Goal: Check status: Check status

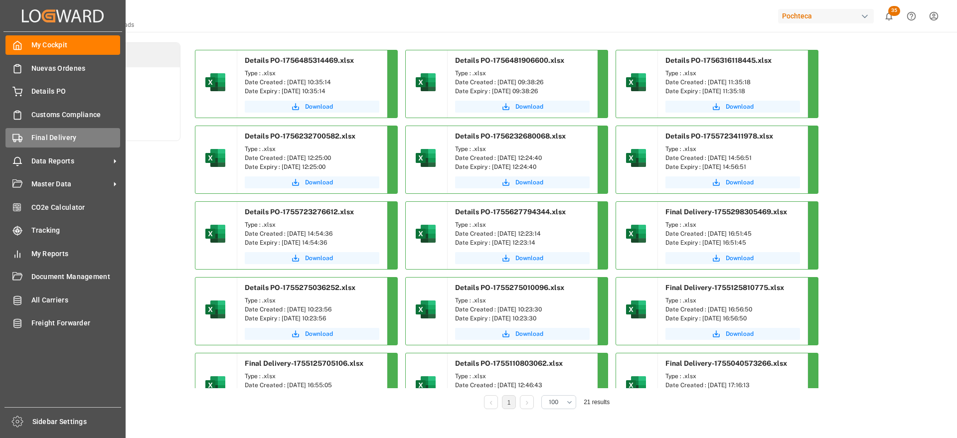
click at [50, 139] on span "Final Delivery" at bounding box center [75, 138] width 89 height 10
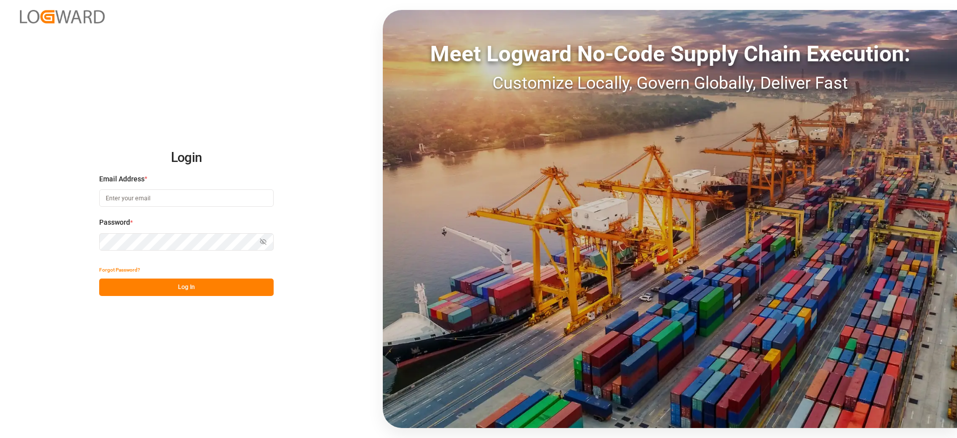
type input "[EMAIL_ADDRESS][DOMAIN_NAME]"
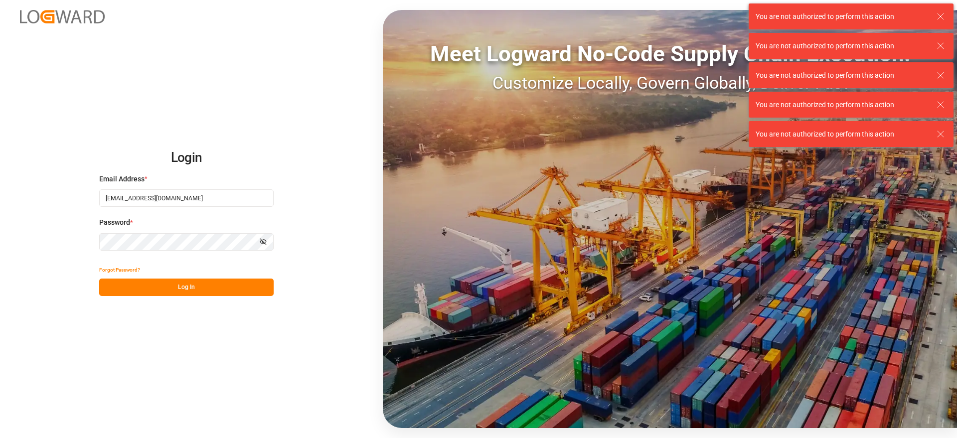
click at [161, 288] on button "Log In" at bounding box center [186, 287] width 174 height 17
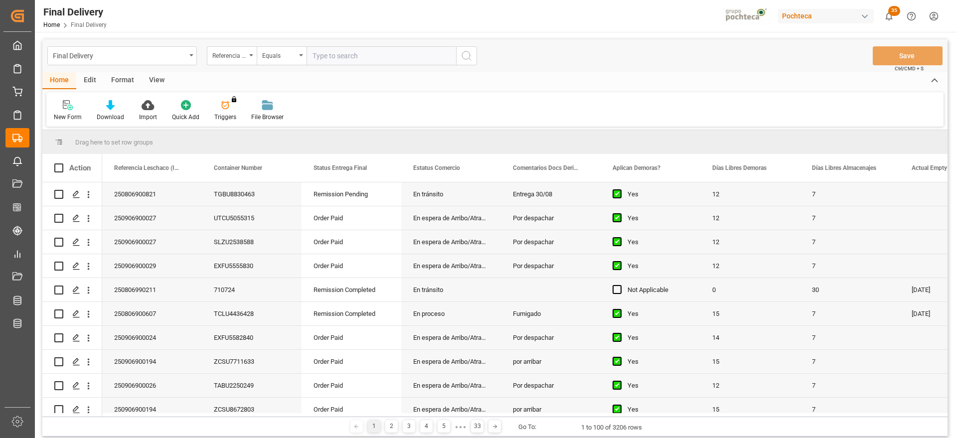
click at [327, 57] on input "text" at bounding box center [382, 55] width 150 height 19
paste input "250906900194"
type input "250906900194"
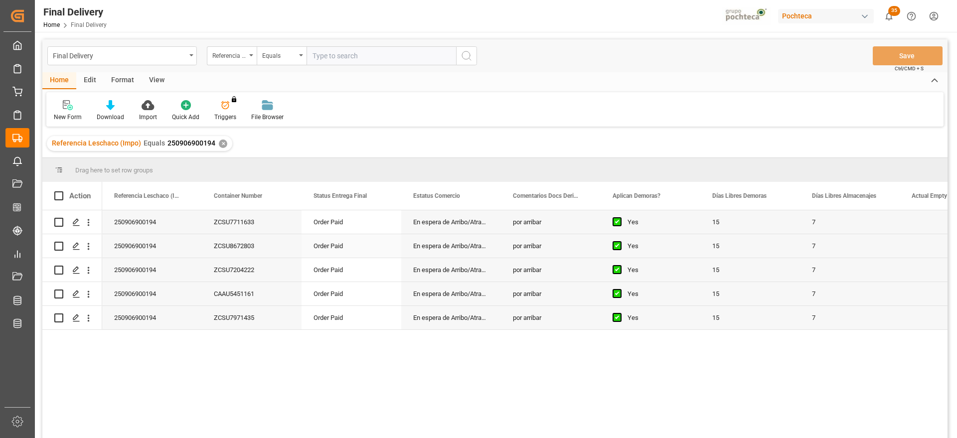
click at [328, 231] on div "Order Paid" at bounding box center [352, 221] width 100 height 23
drag, startPoint x: 239, startPoint y: 195, endPoint x: 86, endPoint y: 190, distance: 153.1
click at [258, 226] on div "250906900194" at bounding box center [252, 221] width 100 height 23
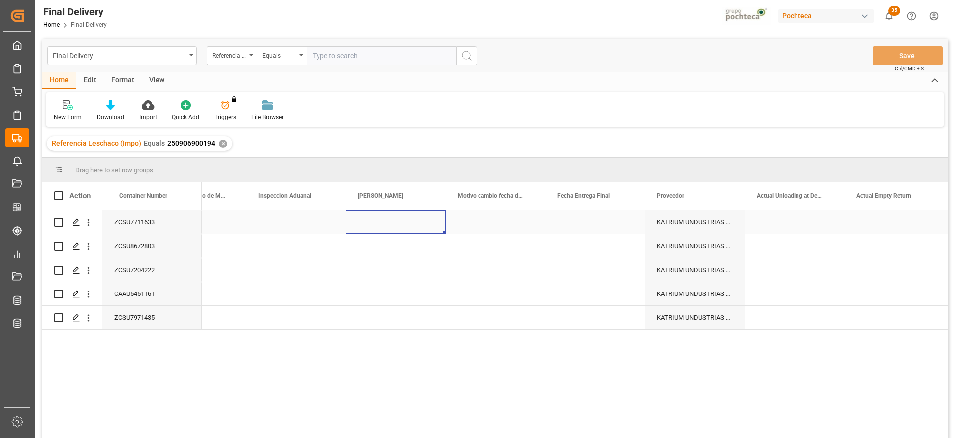
click at [235, 222] on div "Press SPACE to select this row." at bounding box center [197, 221] width 100 height 23
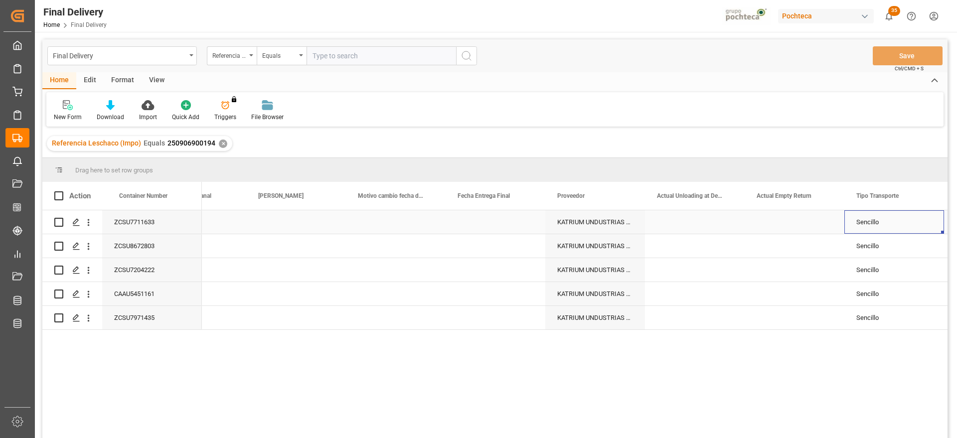
click at [288, 228] on div "Press SPACE to select this row." at bounding box center [296, 221] width 100 height 23
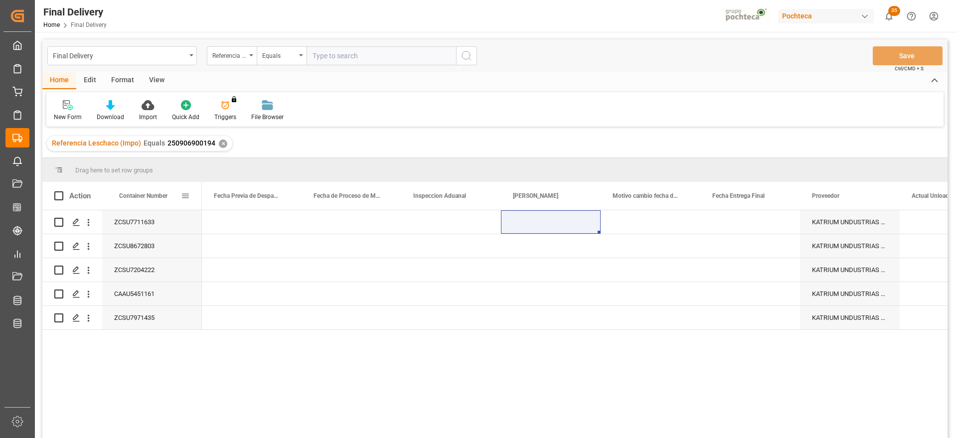
click at [148, 193] on span "Container Number" at bounding box center [143, 195] width 48 height 7
click at [554, 224] on div "Press SPACE to select this row." at bounding box center [551, 221] width 100 height 23
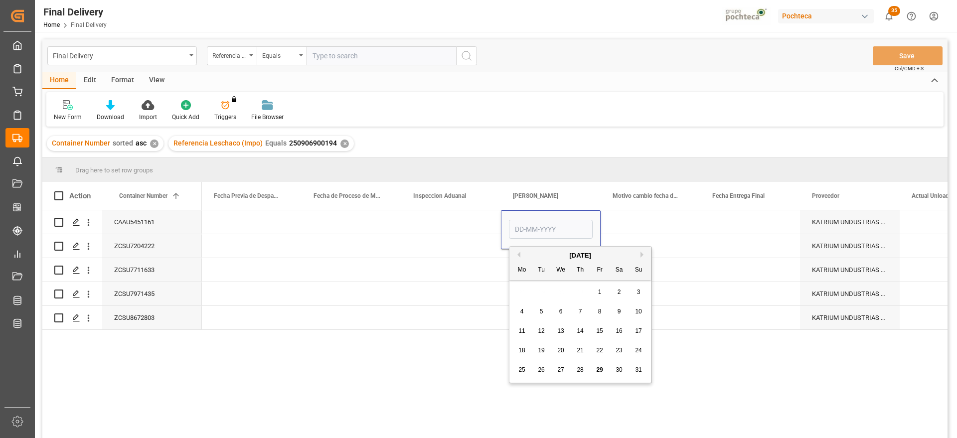
click at [618, 367] on span "30" at bounding box center [619, 369] width 6 height 7
type input "[DATE]"
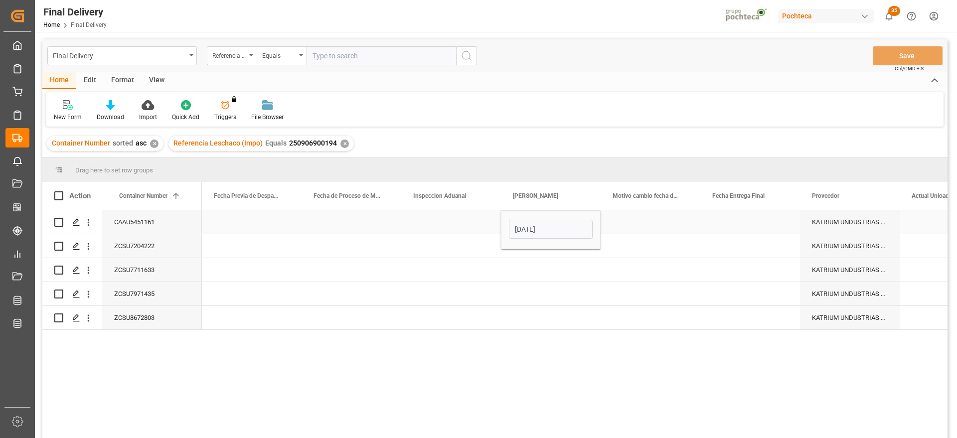
click at [622, 223] on div "Press SPACE to select this row." at bounding box center [651, 221] width 100 height 23
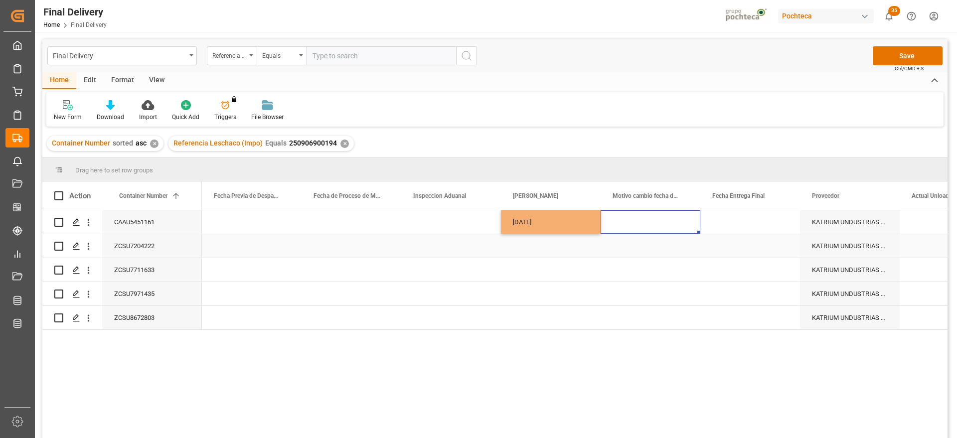
click at [515, 248] on div "Press SPACE to select this row." at bounding box center [551, 245] width 100 height 23
click at [558, 247] on div "Press SPACE to select this row." at bounding box center [551, 245] width 100 height 23
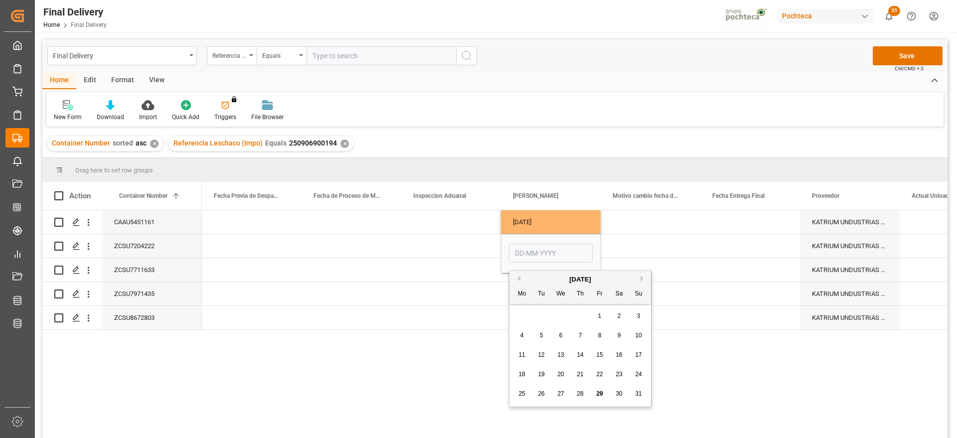
click at [617, 394] on span "30" at bounding box center [619, 393] width 6 height 7
type input "[DATE]"
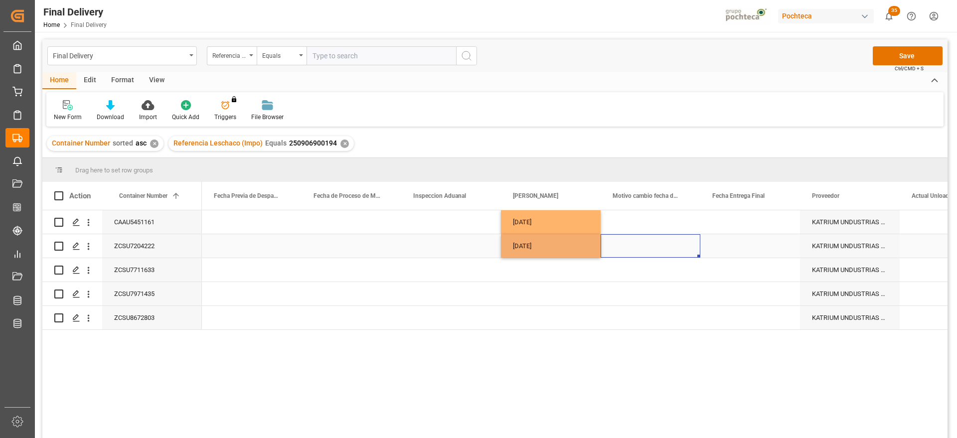
click at [636, 247] on div "Press SPACE to select this row." at bounding box center [651, 245] width 100 height 23
click at [556, 276] on div "Press SPACE to select this row." at bounding box center [551, 269] width 100 height 23
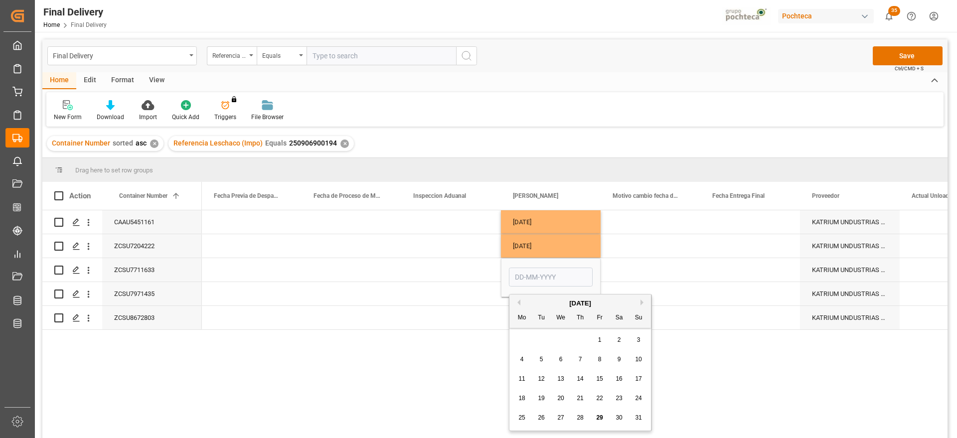
click at [640, 301] on button "Next Month" at bounding box center [643, 303] width 6 height 6
click at [523, 340] on span "1" at bounding box center [521, 339] width 3 height 7
type input "[DATE]"
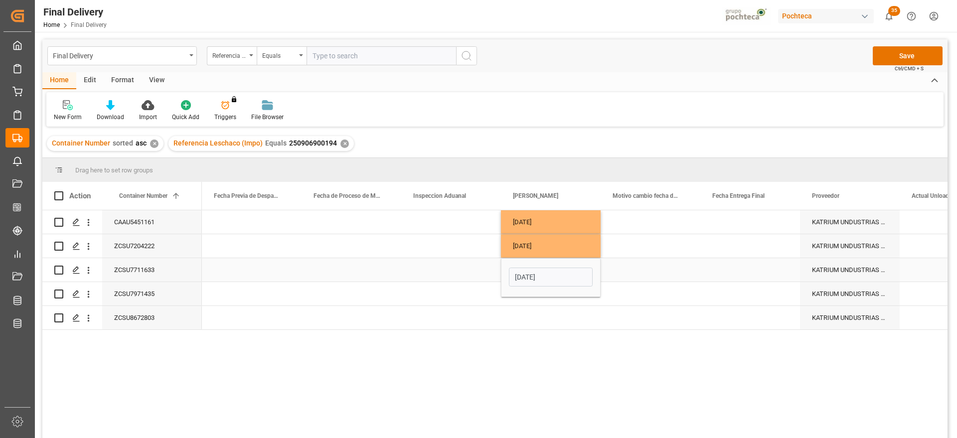
click at [632, 269] on div "Press SPACE to select this row." at bounding box center [651, 269] width 100 height 23
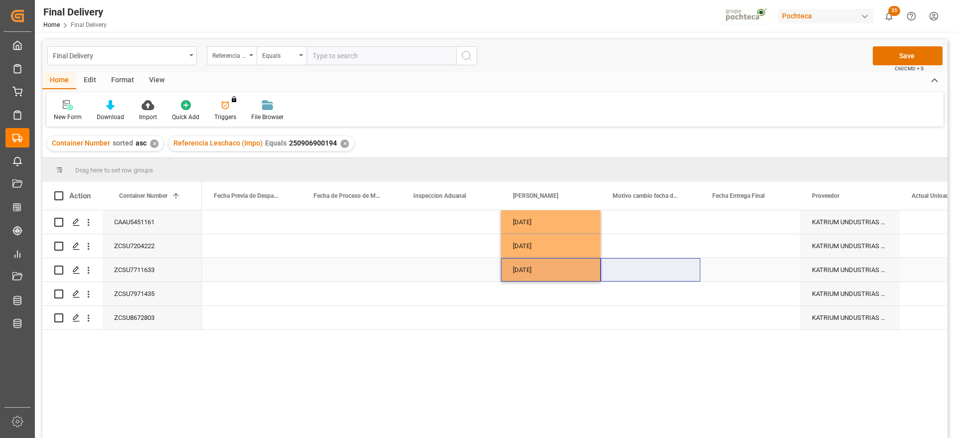
click at [545, 275] on div "[DATE]" at bounding box center [551, 269] width 100 height 23
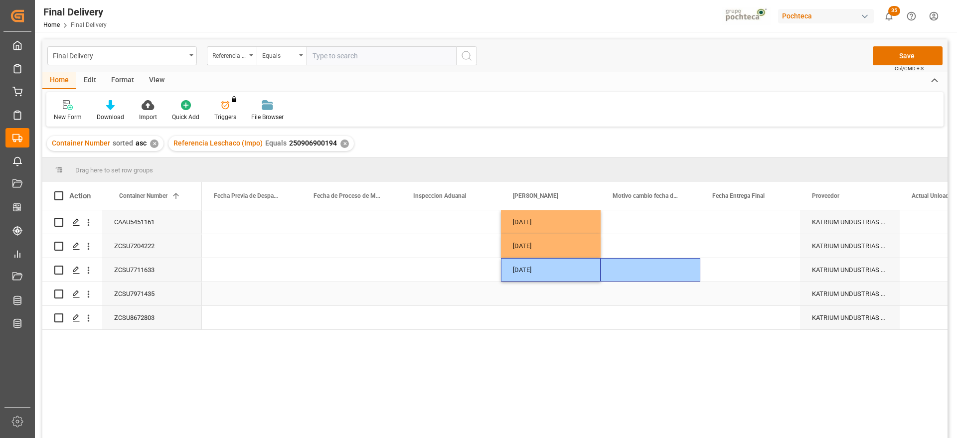
click at [545, 293] on div "Press SPACE to select this row." at bounding box center [551, 293] width 100 height 23
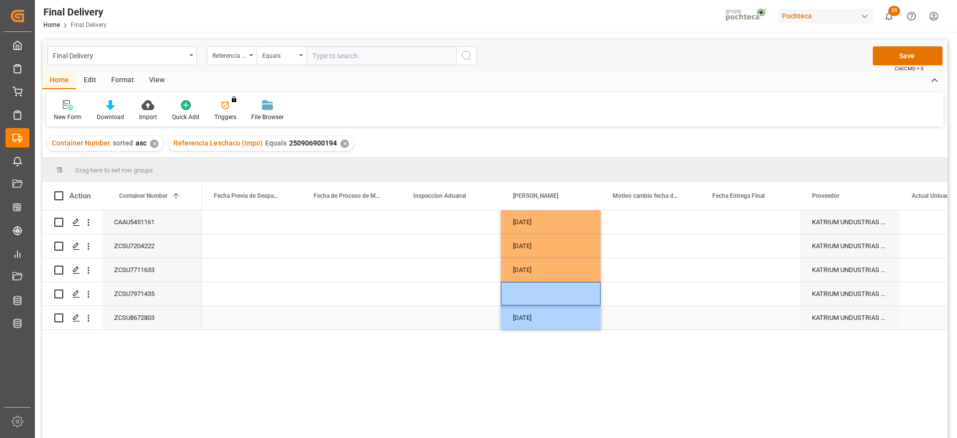
click at [550, 313] on div "[DATE]" at bounding box center [551, 317] width 100 height 23
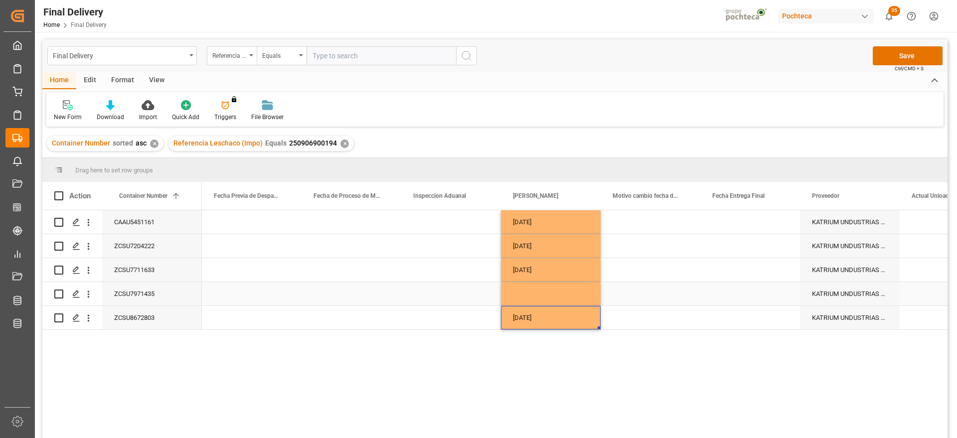
click at [543, 295] on div "Press SPACE to select this row." at bounding box center [551, 293] width 100 height 23
click at [545, 312] on div "[DATE]" at bounding box center [551, 317] width 100 height 23
click at [544, 299] on div "Press SPACE to select this row." at bounding box center [551, 293] width 100 height 23
click at [644, 287] on div "Press SPACE to select this row." at bounding box center [651, 293] width 100 height 23
click at [746, 222] on div "Press SPACE to select this row." at bounding box center [750, 221] width 100 height 23
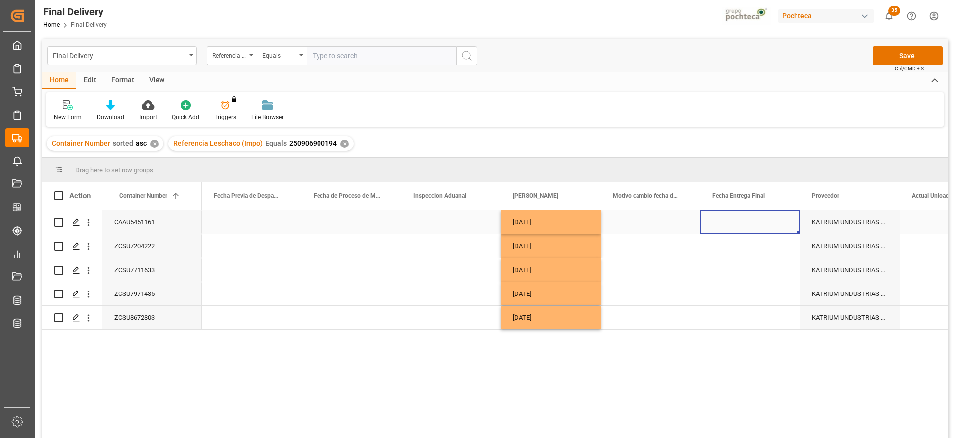
click at [746, 222] on div "Press SPACE to select this row." at bounding box center [750, 221] width 100 height 23
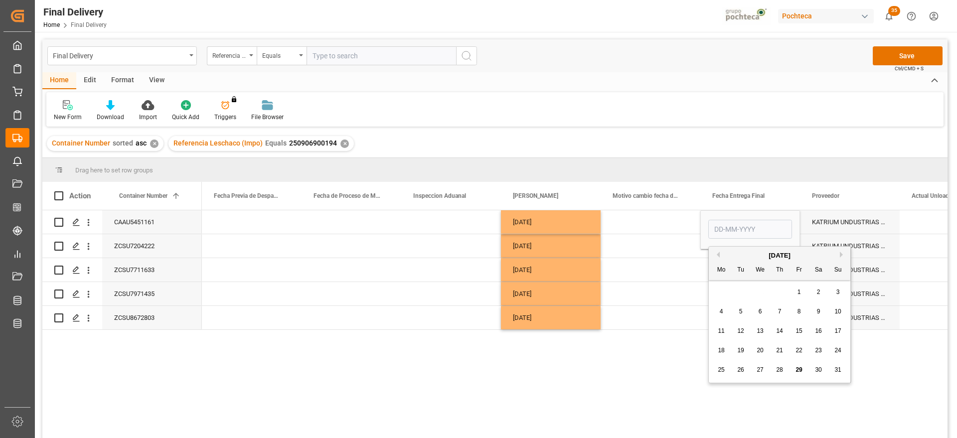
click at [841, 252] on button "Next Month" at bounding box center [843, 255] width 6 height 6
click at [726, 290] on div "1" at bounding box center [721, 293] width 12 height 12
type input "[DATE]"
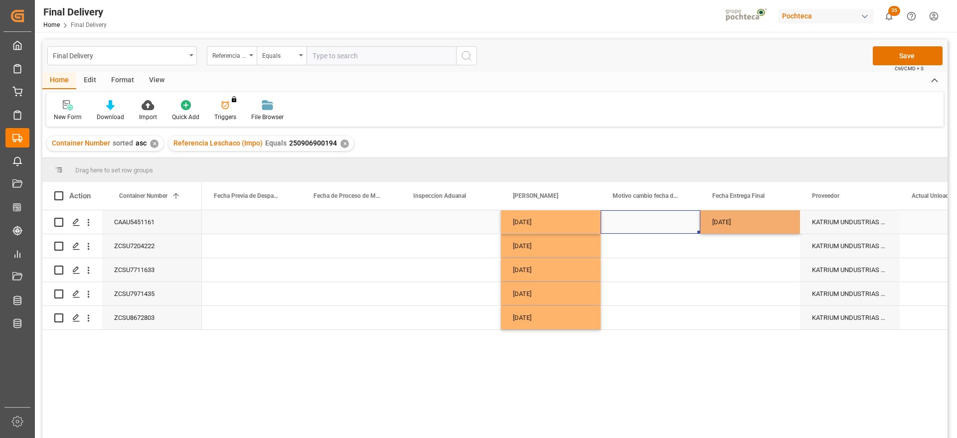
click at [680, 218] on div "Press SPACE to select this row." at bounding box center [651, 221] width 100 height 23
click at [730, 218] on div "[DATE]" at bounding box center [750, 221] width 100 height 23
click at [725, 245] on div "Press SPACE to select this row." at bounding box center [750, 245] width 100 height 23
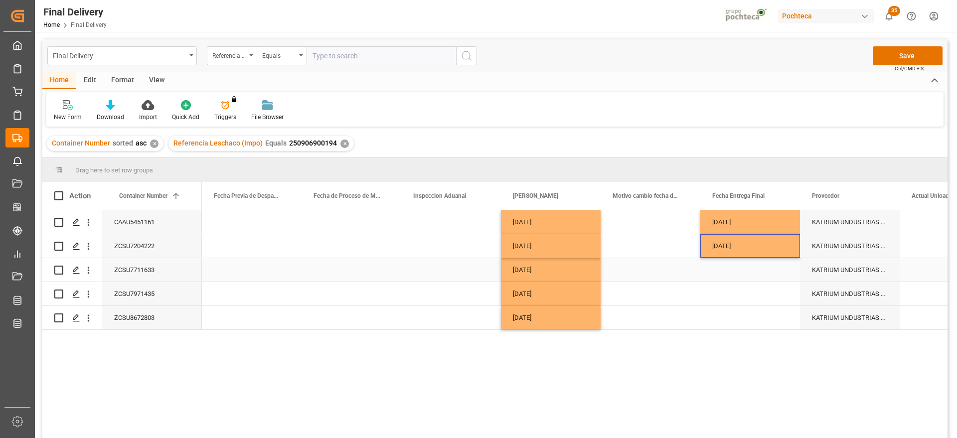
click at [730, 266] on div "Press SPACE to select this row." at bounding box center [750, 269] width 100 height 23
click at [730, 266] on div "Press SPACE to select this row." at bounding box center [750, 277] width 84 height 23
click at [743, 271] on input "Press SPACE to select this row." at bounding box center [750, 277] width 84 height 19
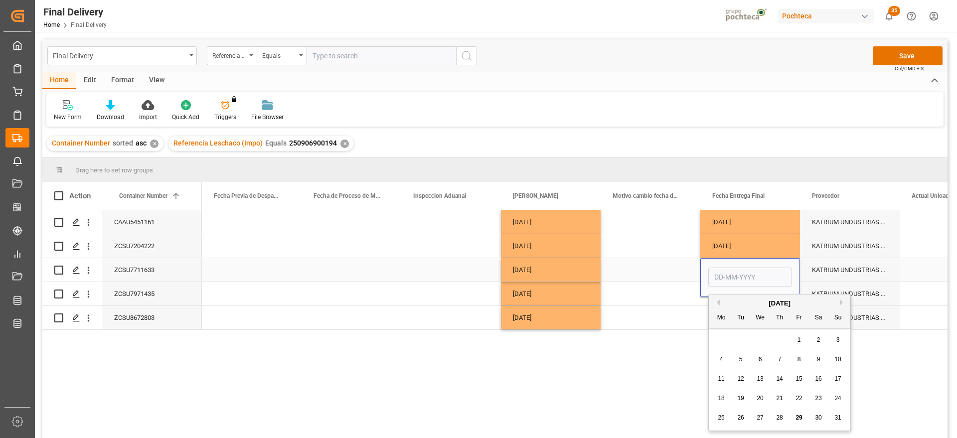
click at [743, 271] on input "Press SPACE to select this row." at bounding box center [750, 277] width 84 height 19
click at [721, 359] on span "4" at bounding box center [721, 359] width 3 height 7
click at [751, 275] on input "[DATE]" at bounding box center [750, 277] width 84 height 19
click at [843, 300] on button "Next Month" at bounding box center [843, 303] width 6 height 6
click at [742, 335] on div "2" at bounding box center [741, 340] width 12 height 12
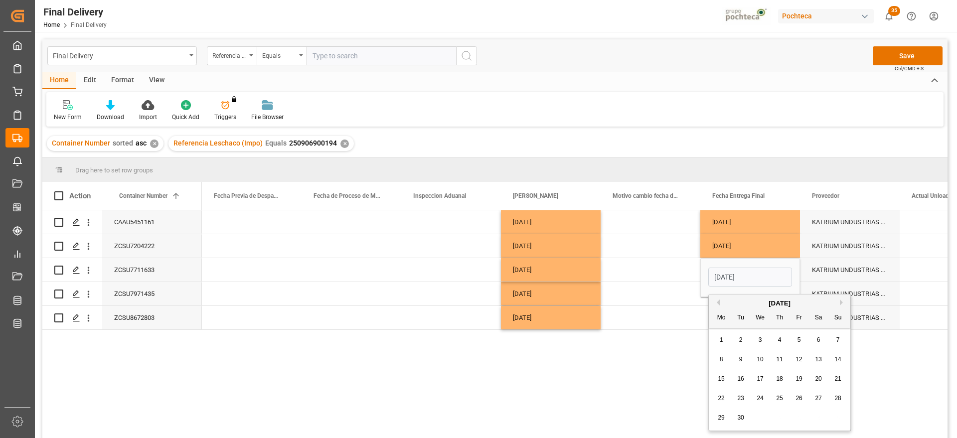
type input "[DATE]"
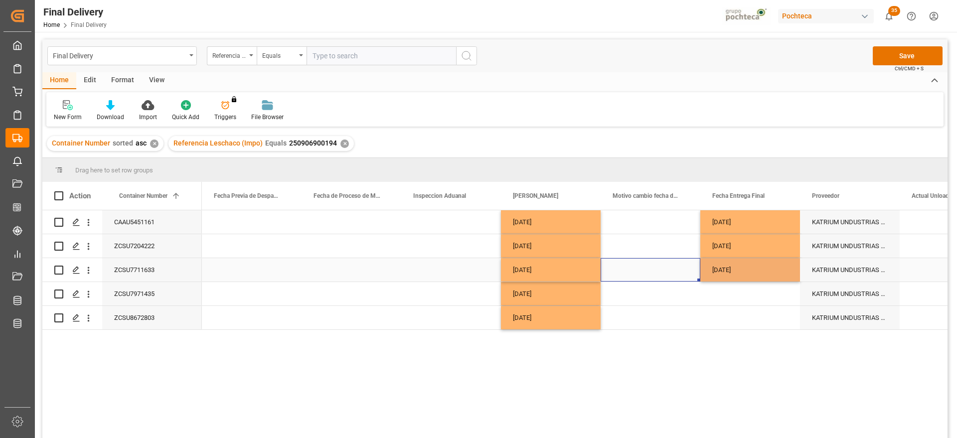
click at [680, 268] on div "Press SPACE to select this row." at bounding box center [651, 269] width 100 height 23
click at [734, 269] on div "[DATE]" at bounding box center [750, 269] width 100 height 23
click at [742, 292] on div "Press SPACE to select this row." at bounding box center [750, 293] width 100 height 23
click at [745, 308] on div "Press SPACE to select this row." at bounding box center [750, 317] width 100 height 23
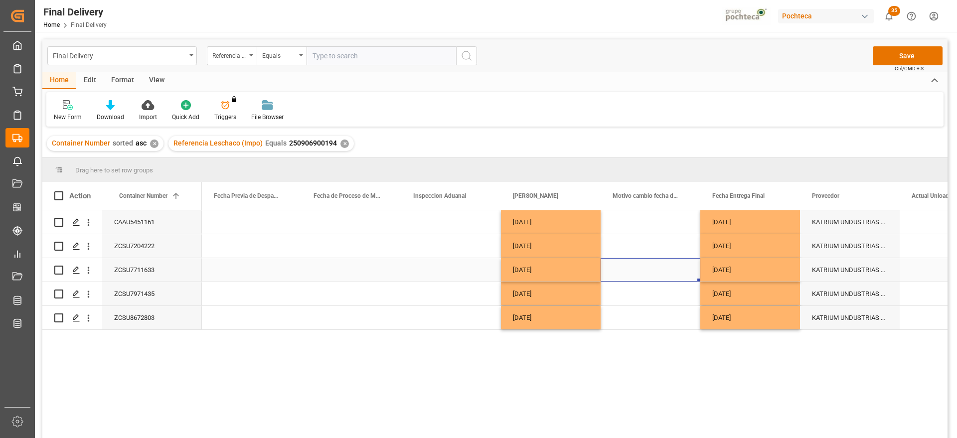
click at [680, 279] on div "Press SPACE to select this row." at bounding box center [651, 269] width 100 height 23
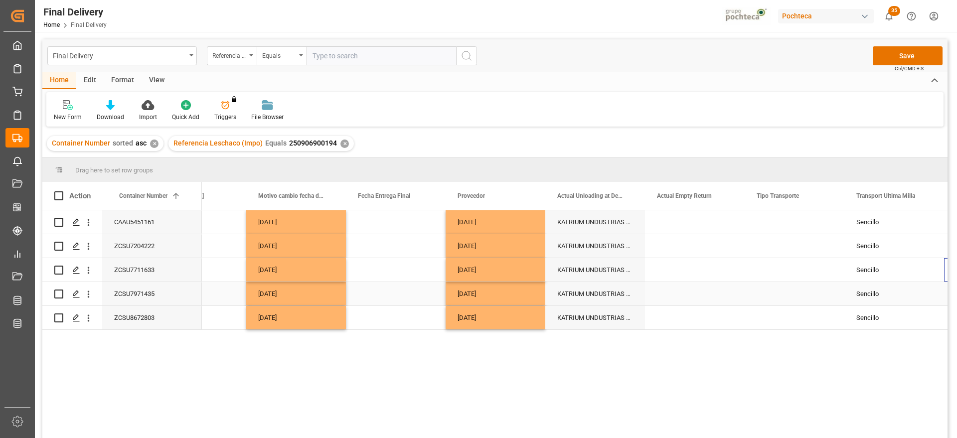
scroll to position [0, 2747]
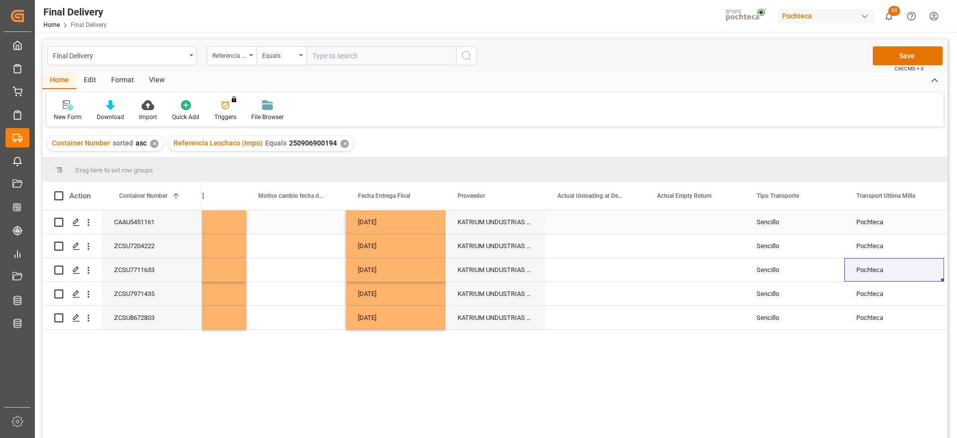
click at [877, 226] on div "Pochteca" at bounding box center [894, 221] width 100 height 23
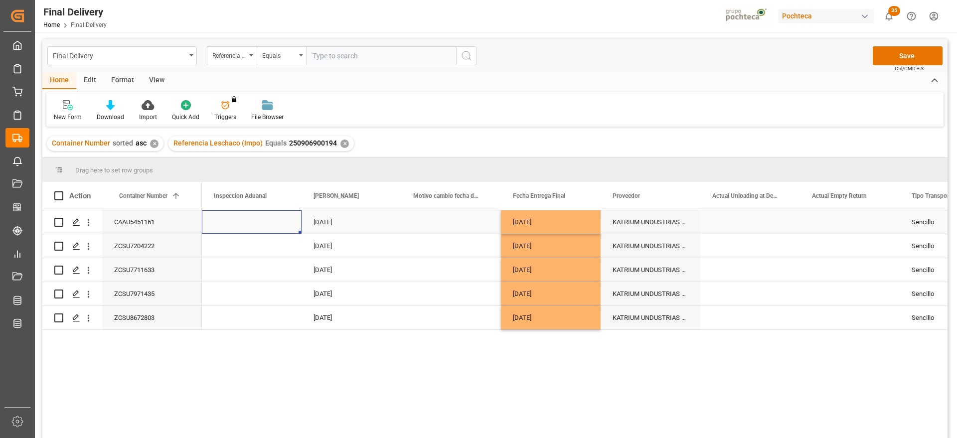
scroll to position [0, 2492]
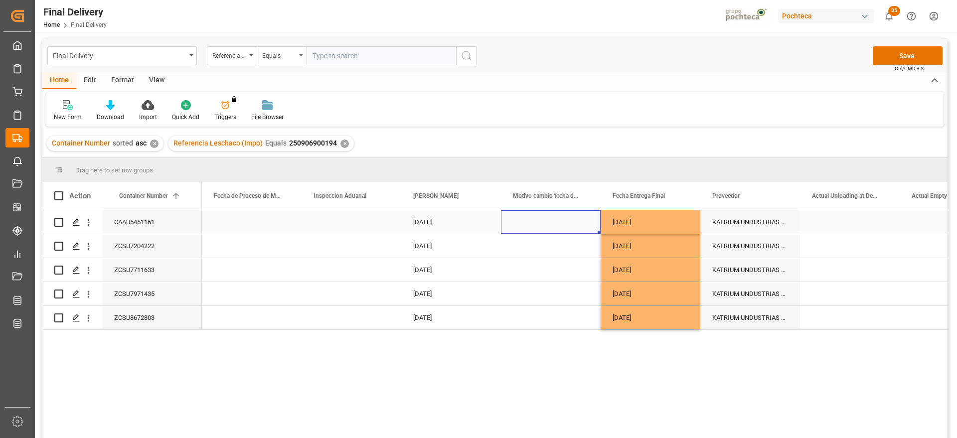
click at [886, 232] on div "Press SPACE to select this row." at bounding box center [850, 221] width 100 height 23
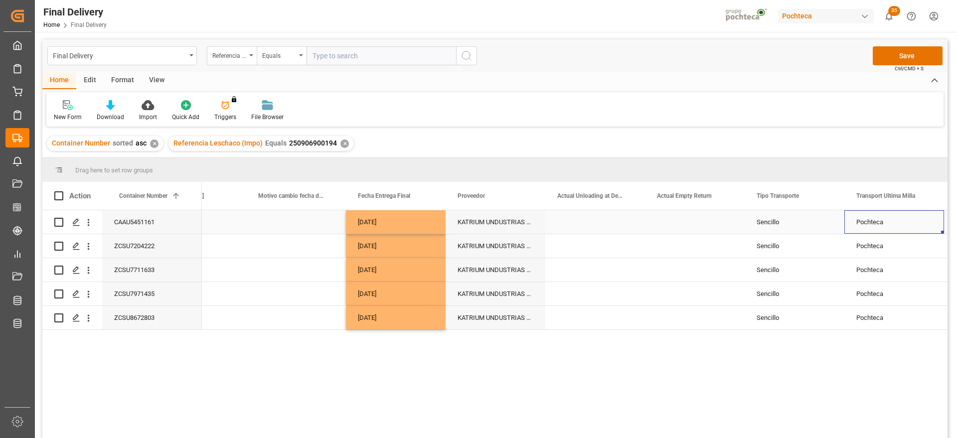
scroll to position [0, 2846]
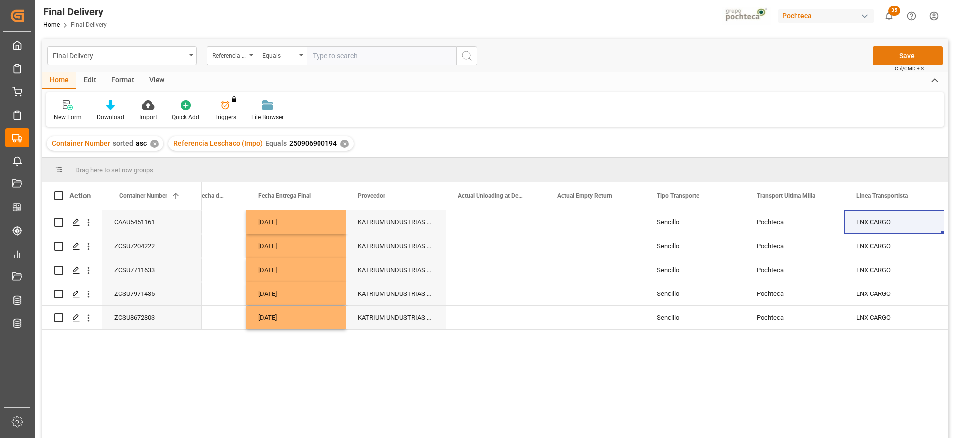
click at [896, 54] on button "Save" at bounding box center [908, 55] width 70 height 19
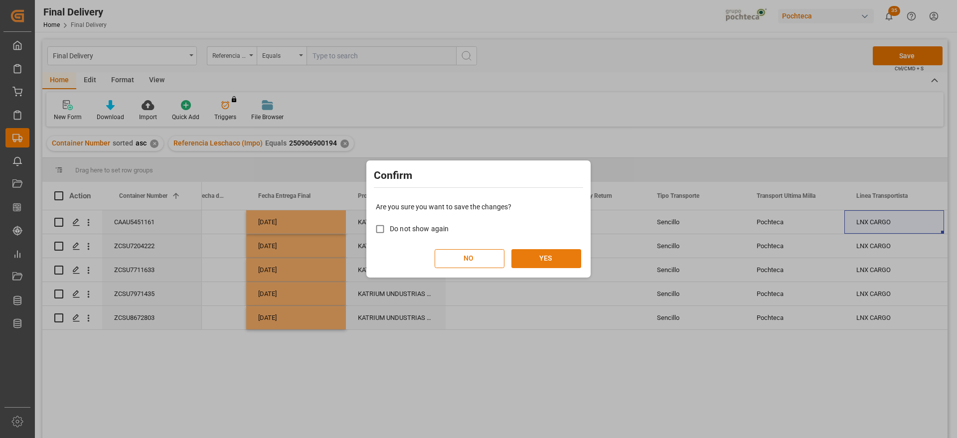
click at [555, 255] on button "YES" at bounding box center [546, 258] width 70 height 19
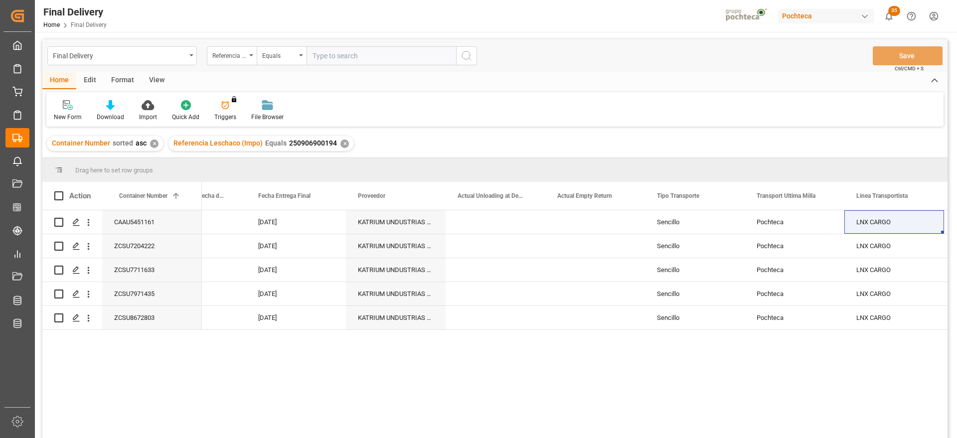
click at [341, 144] on div "✕" at bounding box center [344, 144] width 8 height 8
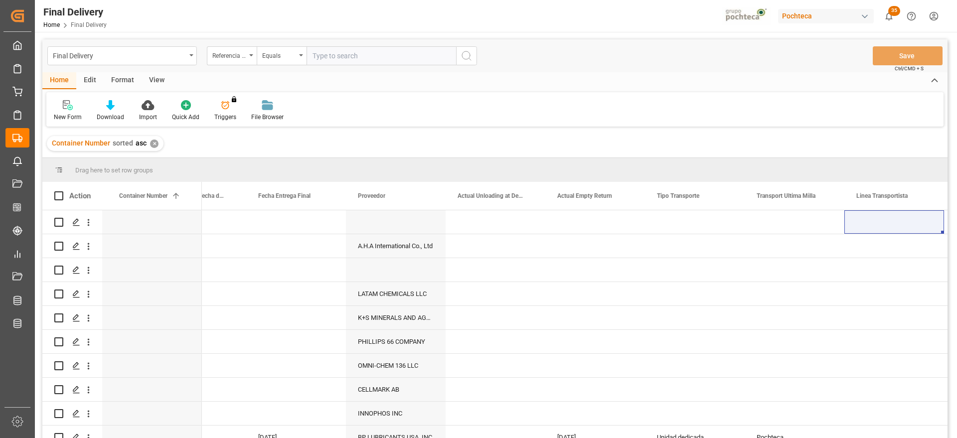
click at [356, 60] on input "text" at bounding box center [382, 55] width 150 height 19
paste input "250906900024"
type input "250906900024"
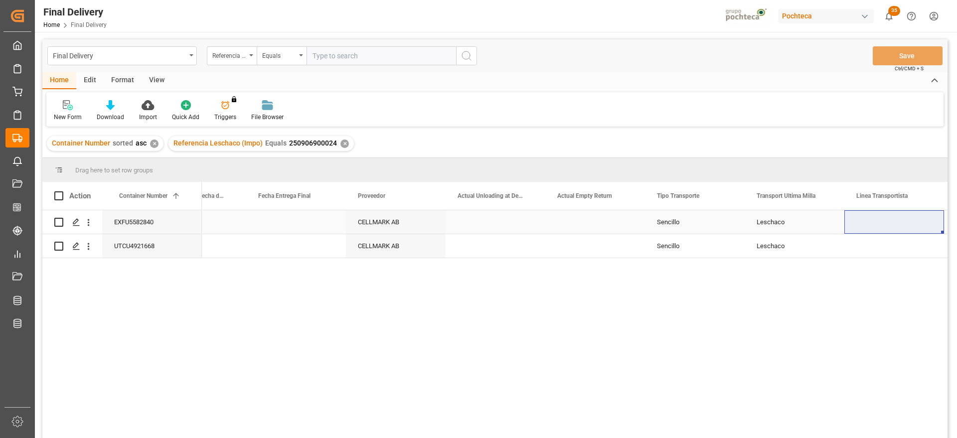
click at [172, 222] on div "EXFU5582840" at bounding box center [152, 221] width 100 height 23
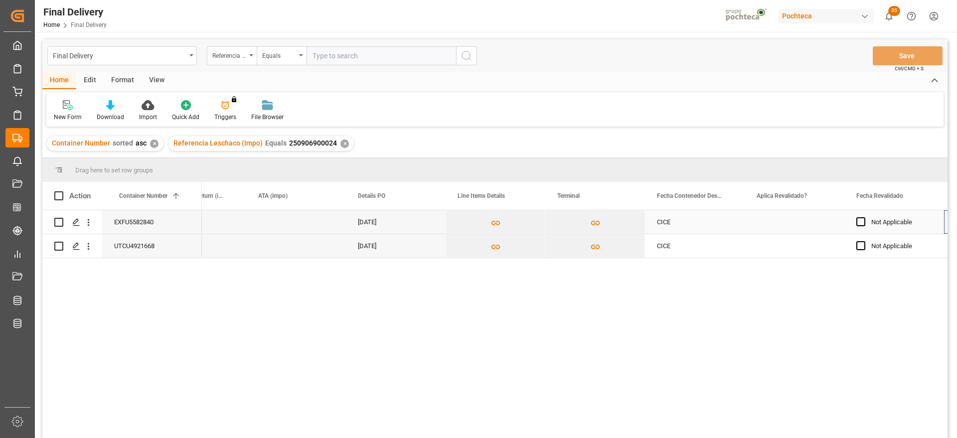
scroll to position [0, 753]
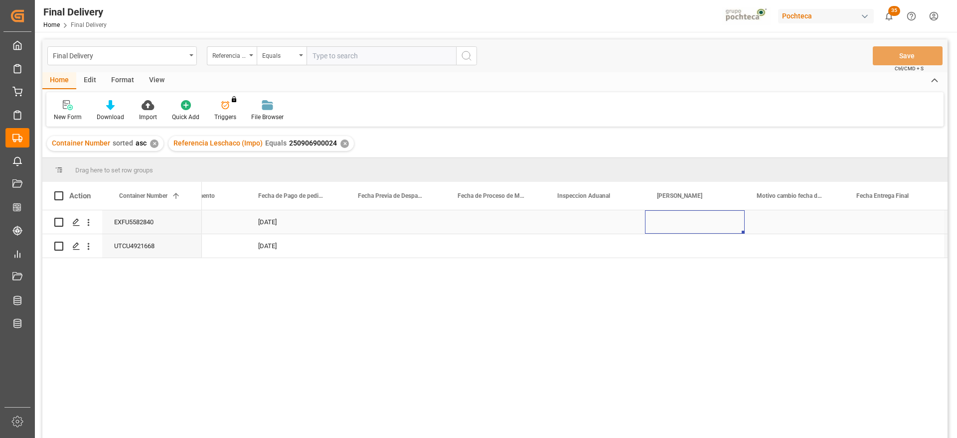
click at [686, 219] on div "Press SPACE to select this row." at bounding box center [695, 221] width 100 height 23
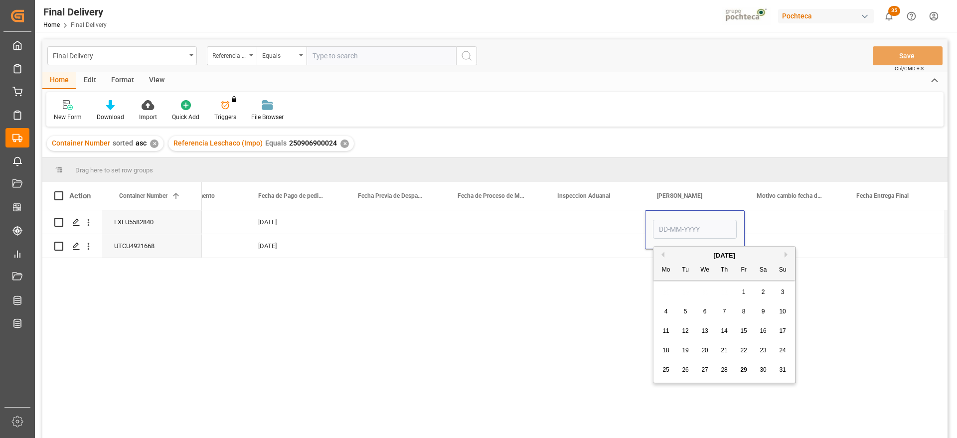
click at [766, 369] on span "30" at bounding box center [763, 369] width 6 height 7
click at [708, 224] on input "[DATE]" at bounding box center [695, 229] width 84 height 19
click at [785, 255] on button "Next Month" at bounding box center [788, 255] width 6 height 6
click at [666, 288] on div "1" at bounding box center [666, 293] width 12 height 12
type input "[DATE]"
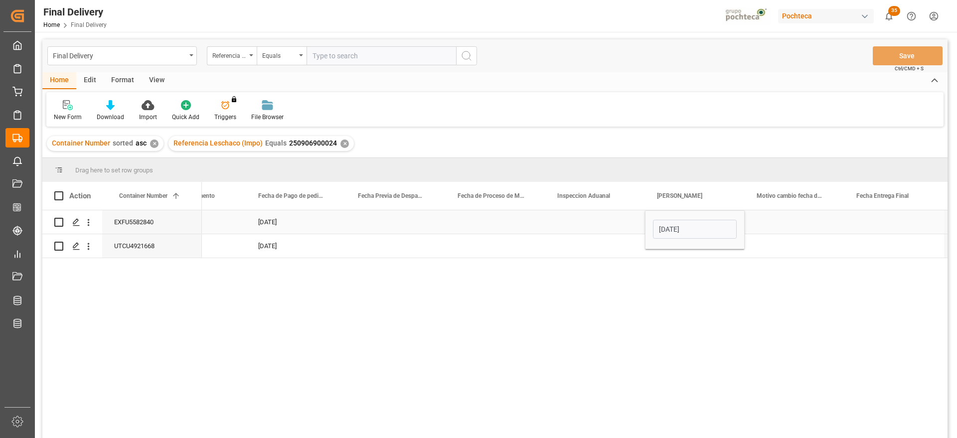
click at [762, 223] on div "Press SPACE to select this row." at bounding box center [795, 221] width 100 height 23
click at [698, 224] on div "[DATE]" at bounding box center [695, 221] width 100 height 23
click at [696, 247] on div "Press SPACE to select this row." at bounding box center [695, 245] width 100 height 23
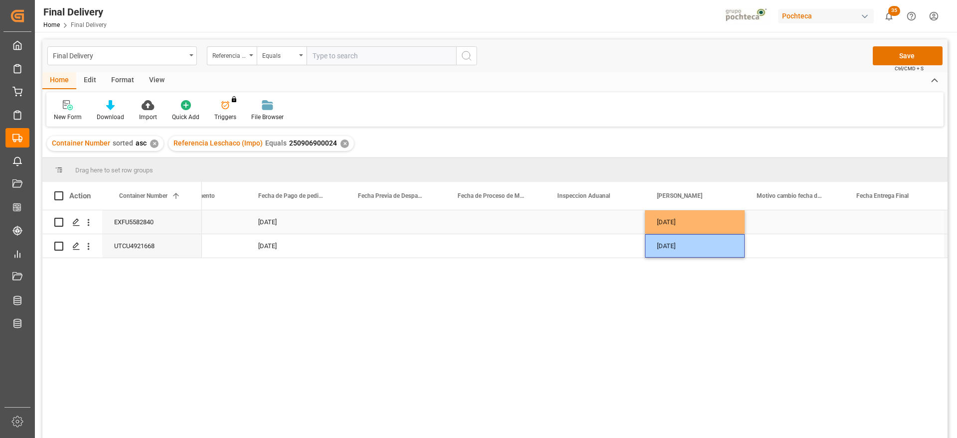
click at [883, 216] on div "Press SPACE to select this row." at bounding box center [894, 221] width 100 height 23
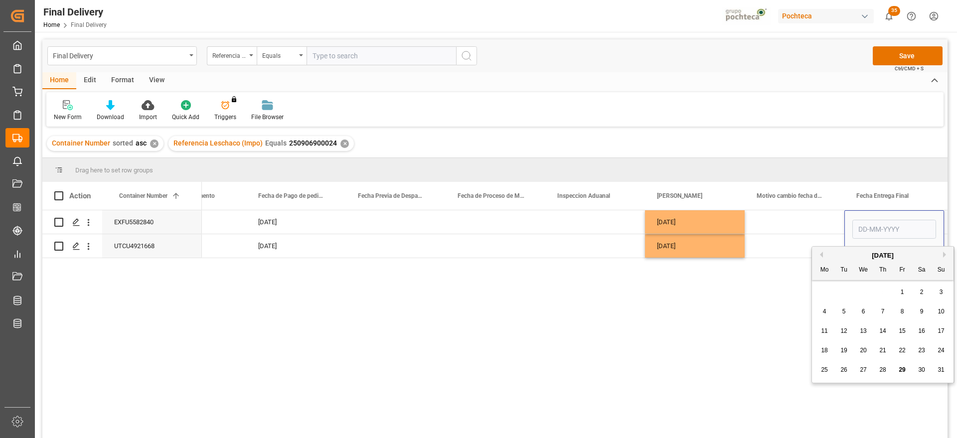
click at [943, 254] on button "Next Month" at bounding box center [946, 255] width 6 height 6
click at [842, 290] on span "2" at bounding box center [843, 292] width 3 height 7
type input "[DATE]"
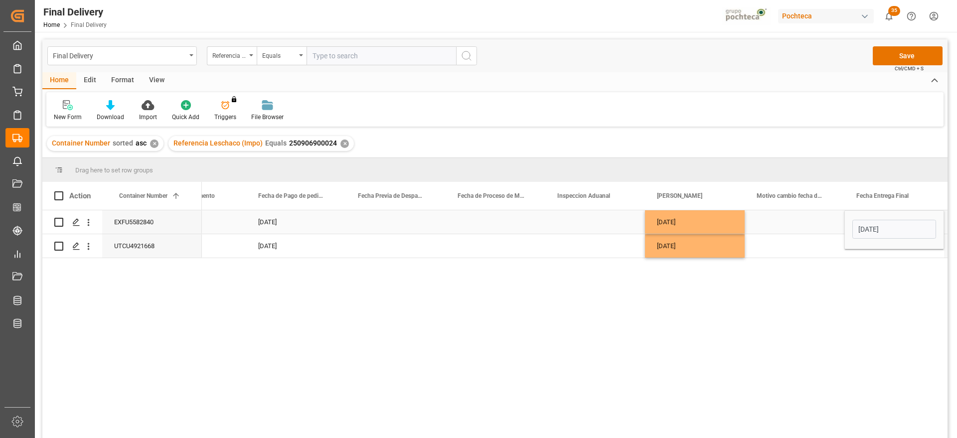
drag, startPoint x: 808, startPoint y: 220, endPoint x: 833, endPoint y: 219, distance: 24.9
click at [811, 219] on div "Press SPACE to select this row." at bounding box center [795, 221] width 100 height 23
click at [867, 220] on div "[DATE]" at bounding box center [894, 221] width 100 height 23
click at [867, 245] on div "Press SPACE to select this row." at bounding box center [894, 245] width 100 height 23
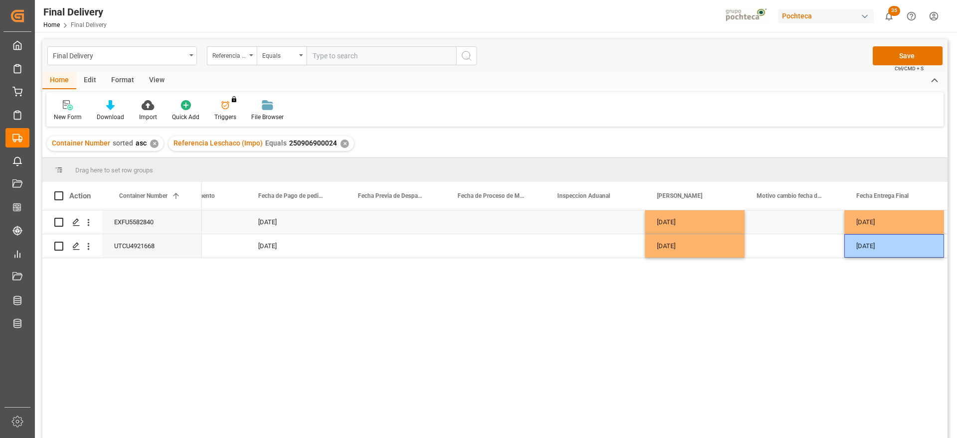
click at [828, 230] on div "Press SPACE to select this row." at bounding box center [795, 221] width 100 height 23
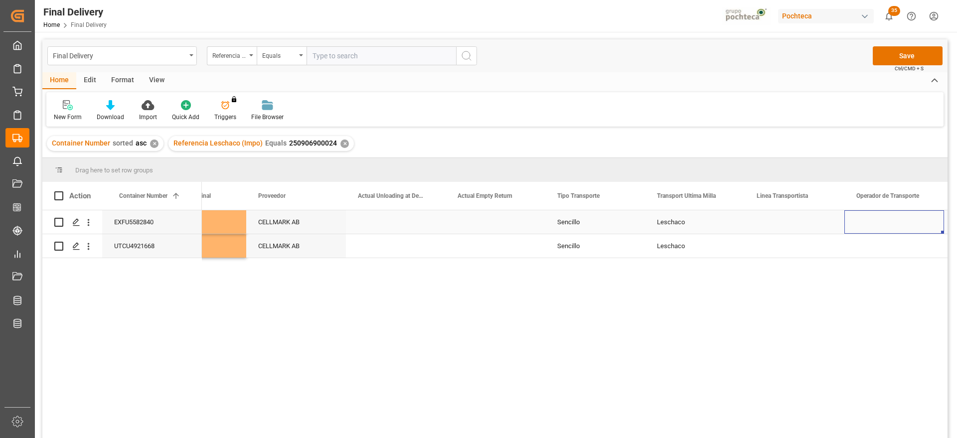
click at [790, 221] on div "Press SPACE to select this row." at bounding box center [795, 221] width 100 height 23
click at [703, 229] on div "Leschaco" at bounding box center [695, 221] width 100 height 23
click at [479, 217] on div "Press SPACE to select this row." at bounding box center [496, 221] width 100 height 23
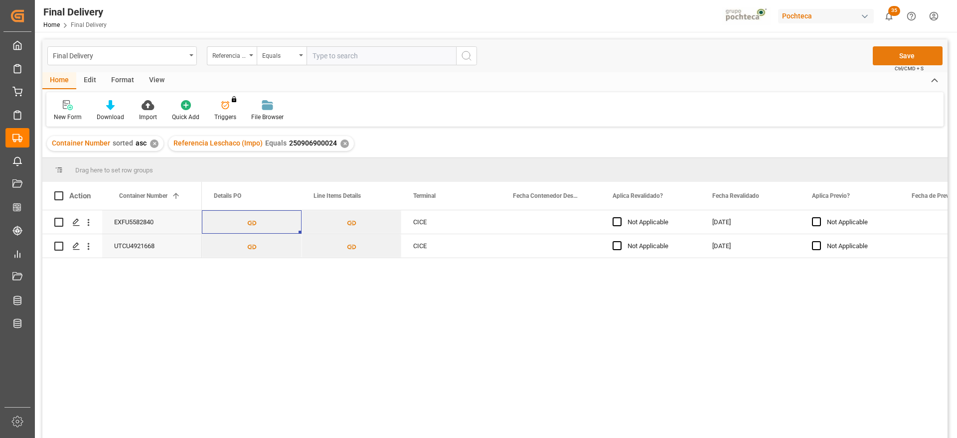
click at [916, 52] on button "Save" at bounding box center [908, 55] width 70 height 19
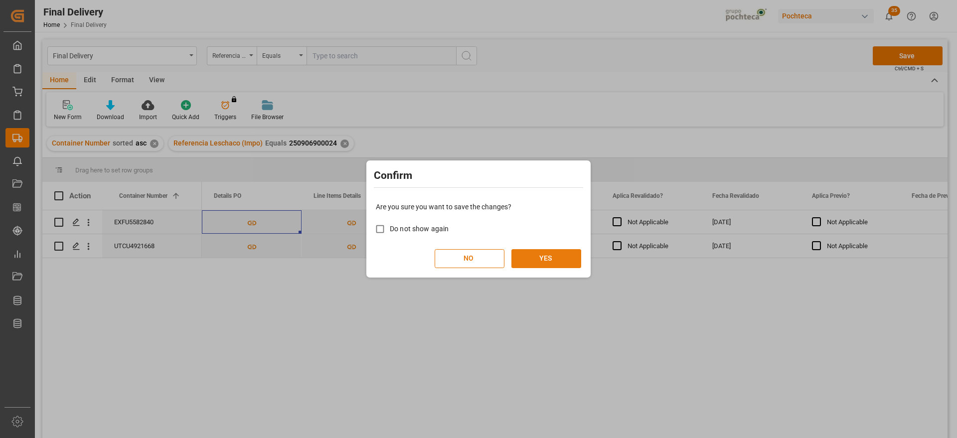
click at [562, 256] on button "YES" at bounding box center [546, 258] width 70 height 19
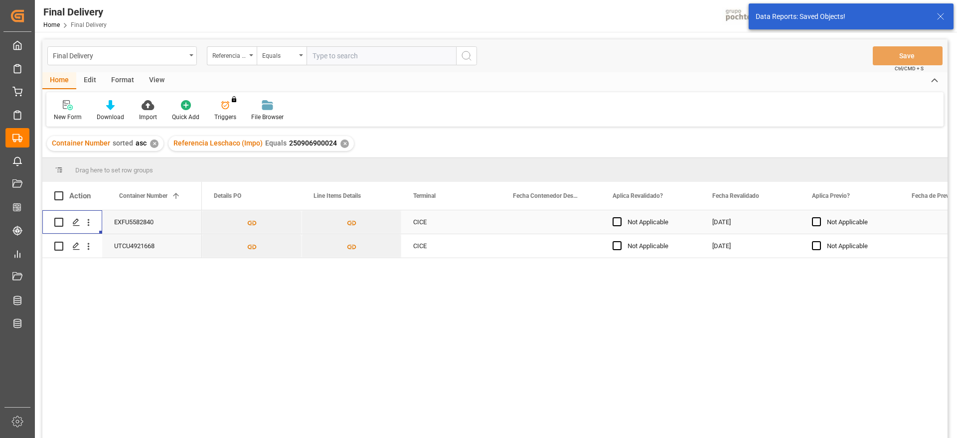
click at [77, 223] on icon "Press SPACE to select this row." at bounding box center [76, 222] width 8 height 8
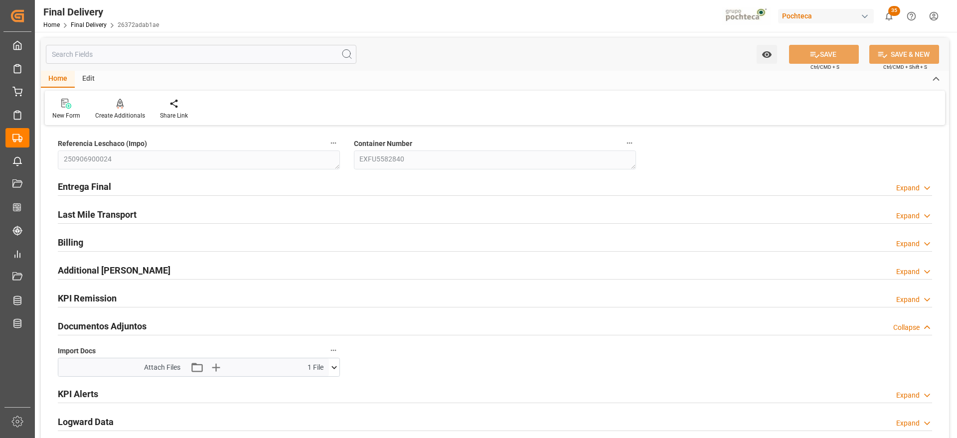
click at [329, 365] on icon at bounding box center [334, 367] width 10 height 10
click at [331, 365] on icon at bounding box center [334, 367] width 10 height 10
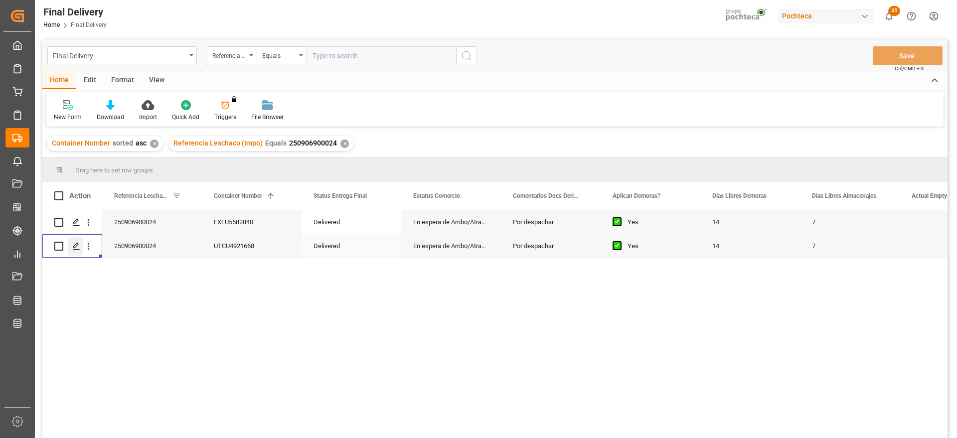
click at [78, 240] on div "Press SPACE to select this row." at bounding box center [75, 246] width 15 height 18
click at [341, 140] on div "✕" at bounding box center [344, 144] width 8 height 8
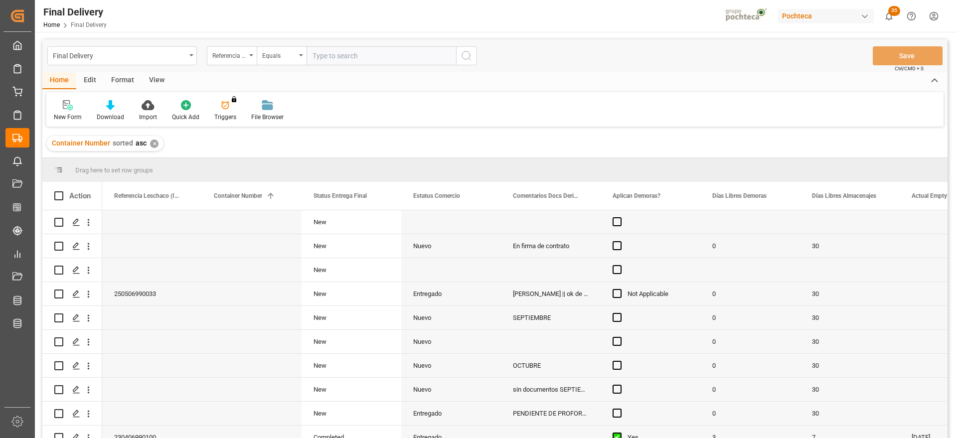
click at [155, 141] on div "✕" at bounding box center [154, 144] width 8 height 8
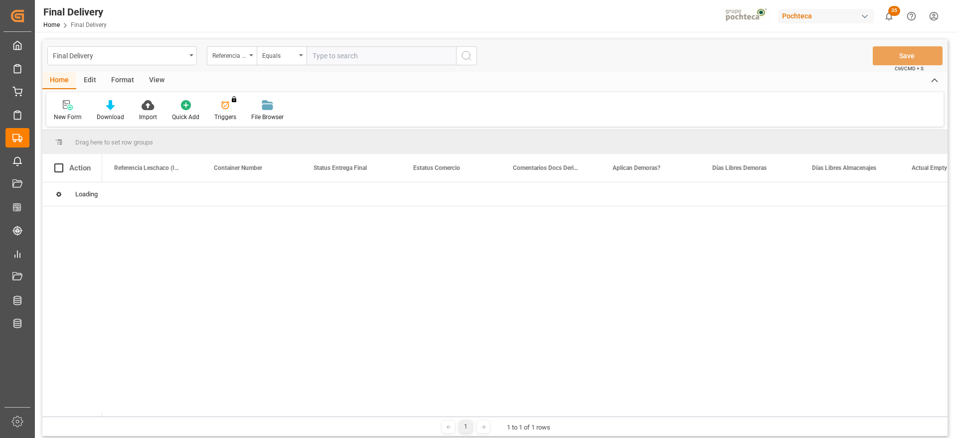
click at [153, 80] on div "View" at bounding box center [157, 80] width 30 height 17
click at [111, 108] on icon at bounding box center [113, 105] width 10 height 10
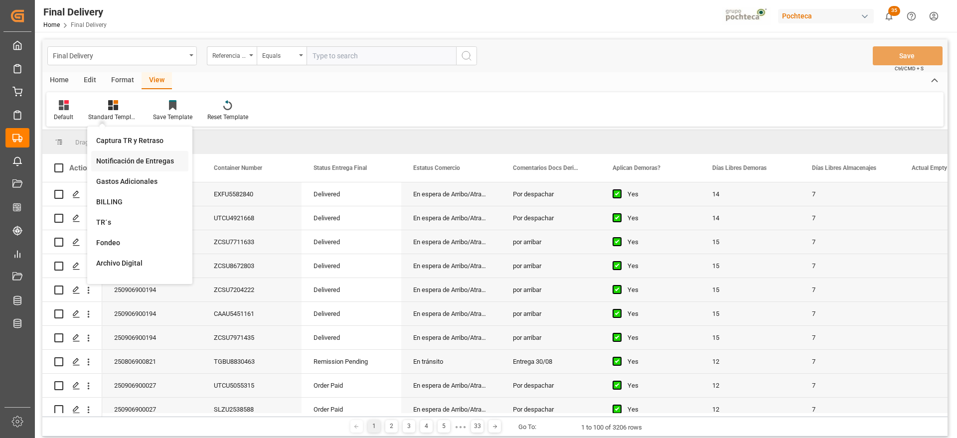
click at [143, 156] on div "Notificación de Entregas" at bounding box center [139, 161] width 87 height 10
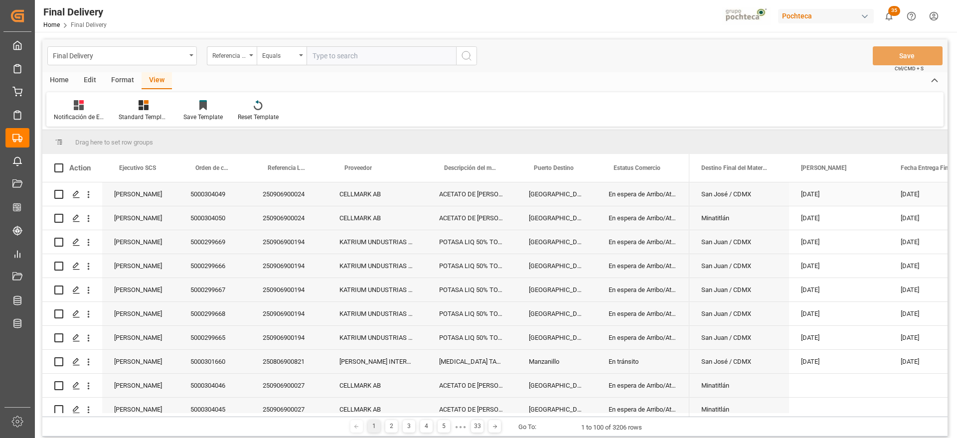
click at [637, 222] on div "En espera de Arribo/Atraque" at bounding box center [643, 217] width 93 height 23
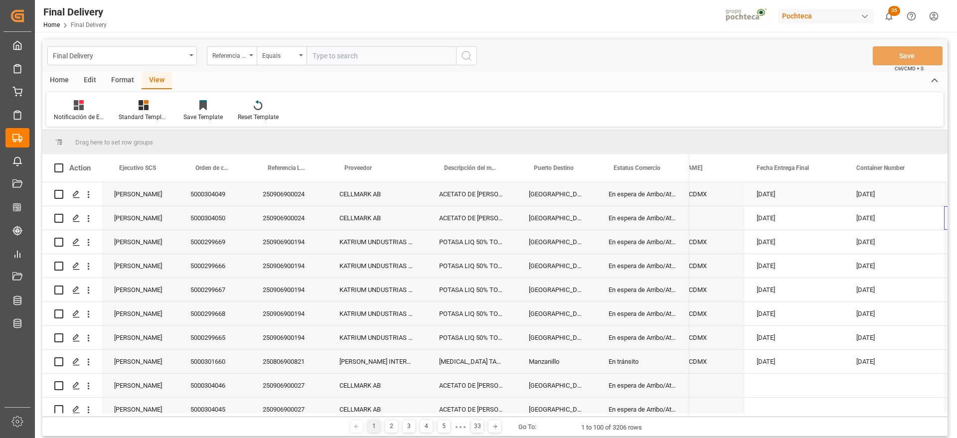
scroll to position [0, 144]
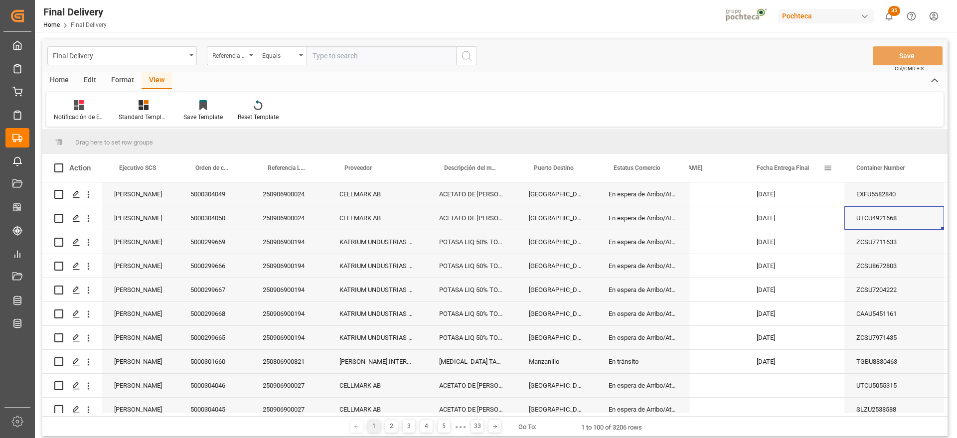
click at [828, 167] on span at bounding box center [827, 167] width 9 height 9
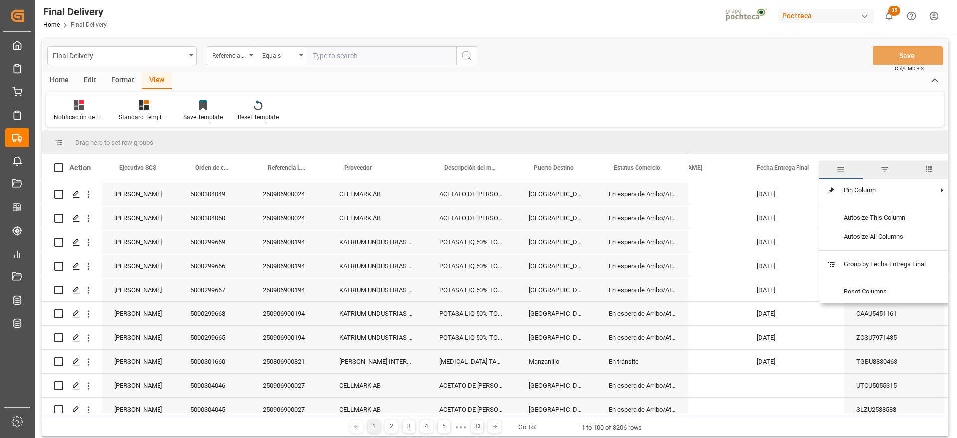
click at [885, 166] on span "filter" at bounding box center [884, 169] width 9 height 9
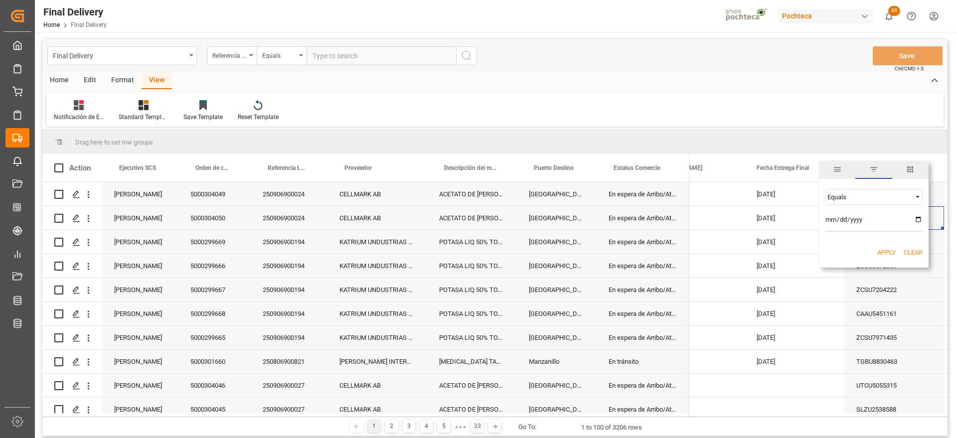
click at [920, 220] on input "date" at bounding box center [874, 222] width 98 height 20
type input "[DATE]"
click at [887, 251] on button "Apply" at bounding box center [886, 253] width 18 height 10
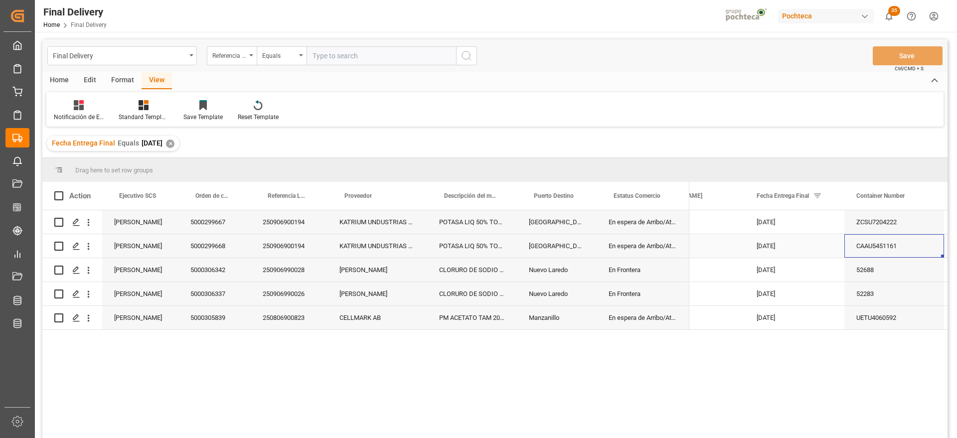
click at [800, 229] on div "[DATE]" at bounding box center [795, 221] width 100 height 23
click at [826, 196] on span at bounding box center [827, 195] width 9 height 9
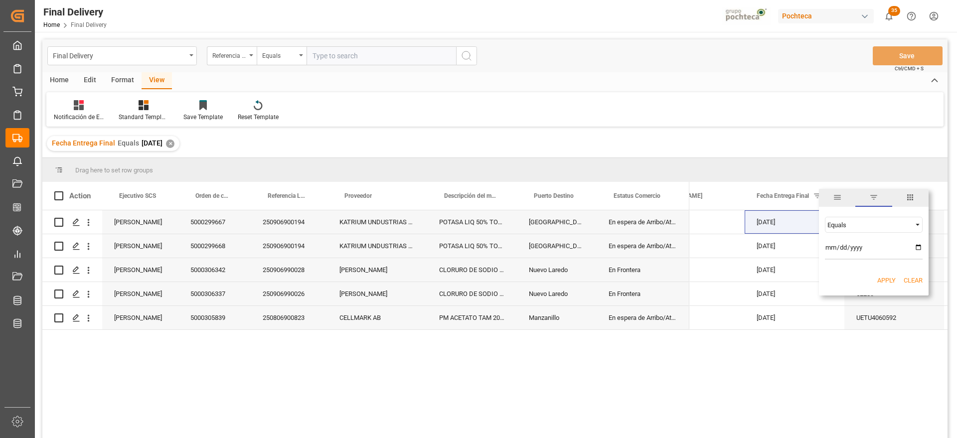
click at [920, 249] on input "[DATE]" at bounding box center [874, 250] width 98 height 20
type input "[DATE]"
click at [885, 283] on button "Apply" at bounding box center [886, 281] width 18 height 10
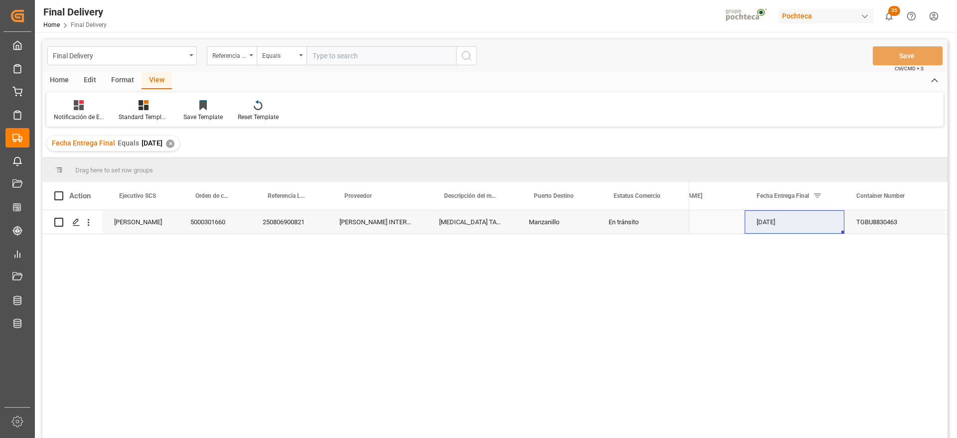
click at [820, 230] on div "[DATE]" at bounding box center [795, 221] width 100 height 23
click at [480, 221] on div "[MEDICAL_DATA] TAM INC 160 KG (50073)" at bounding box center [472, 221] width 90 height 23
click at [603, 223] on div "En tránsito" at bounding box center [643, 221] width 93 height 23
click at [174, 144] on div "✕" at bounding box center [170, 144] width 8 height 8
